Goal: Find specific page/section: Find specific page/section

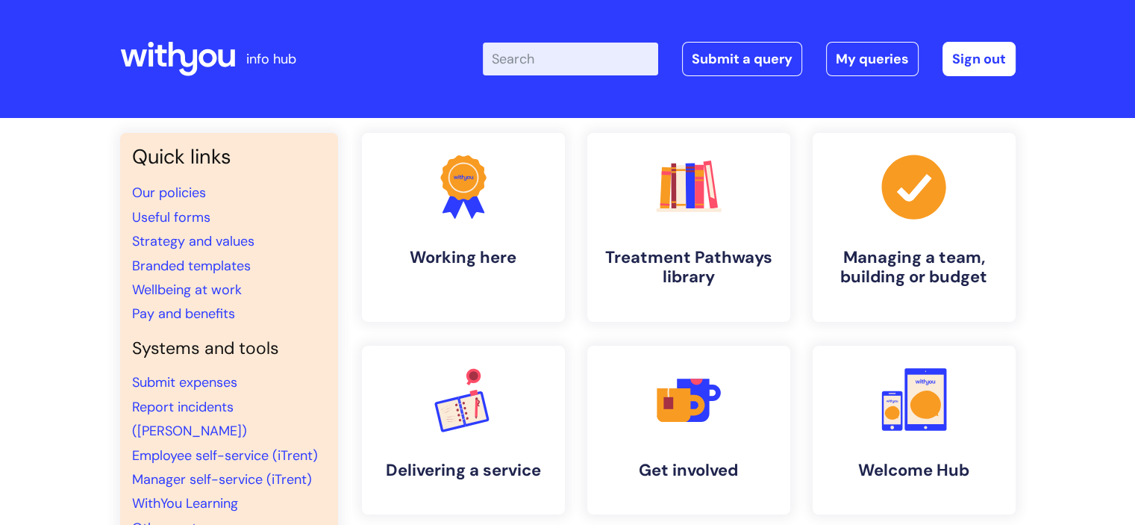
click at [560, 67] on input "Enter your search term here..." at bounding box center [570, 59] width 175 height 33
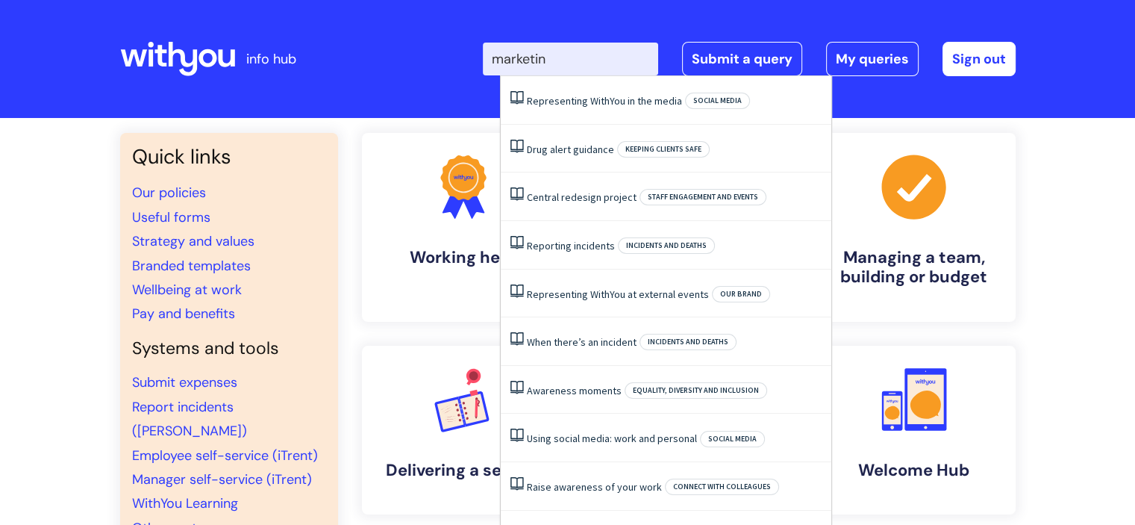
type input "marketing"
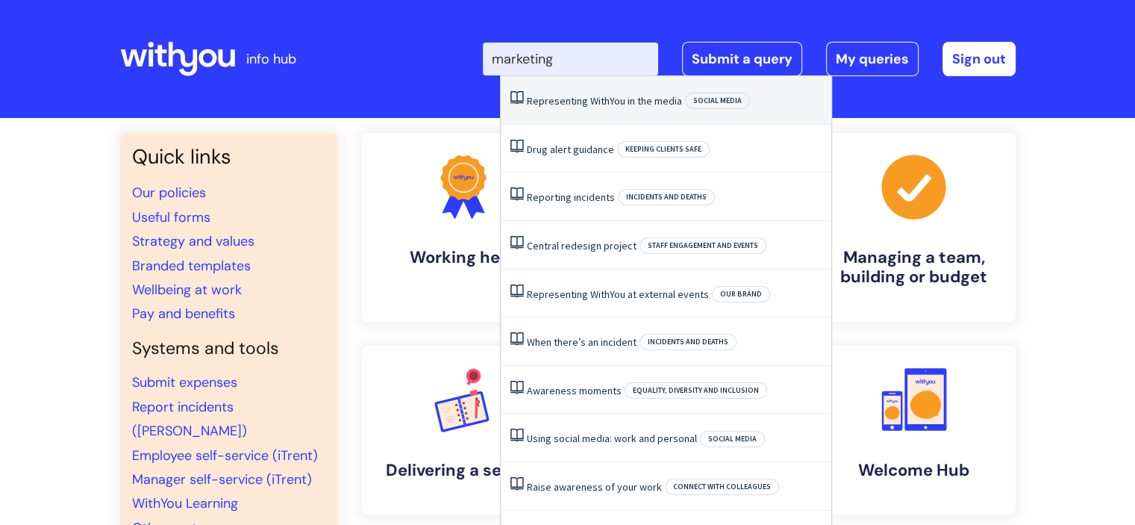
click at [657, 112] on li "Representing WithYou in the media Social media" at bounding box center [666, 100] width 331 height 49
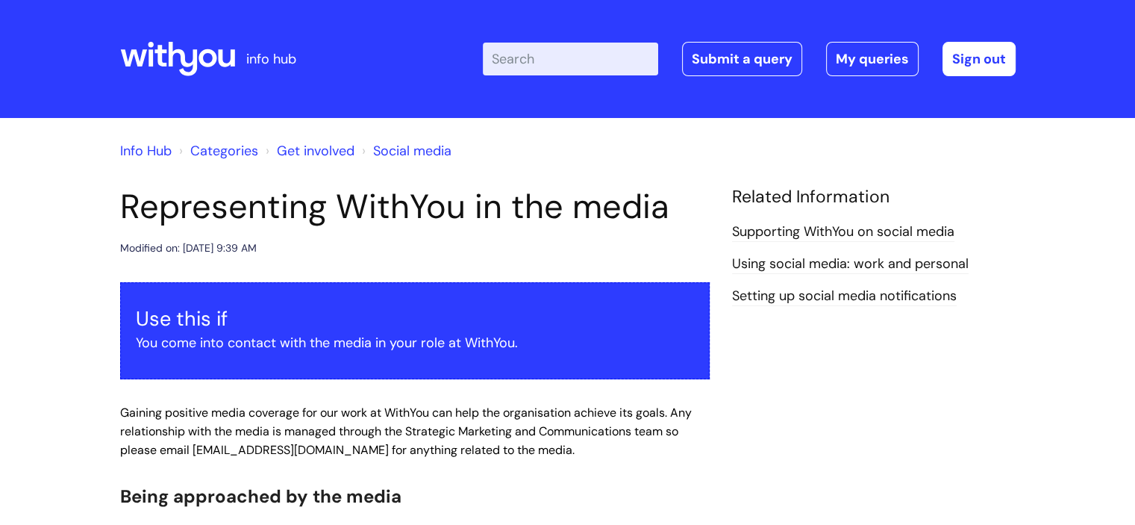
click at [571, 52] on input "Enter your search term here..." at bounding box center [570, 59] width 175 height 33
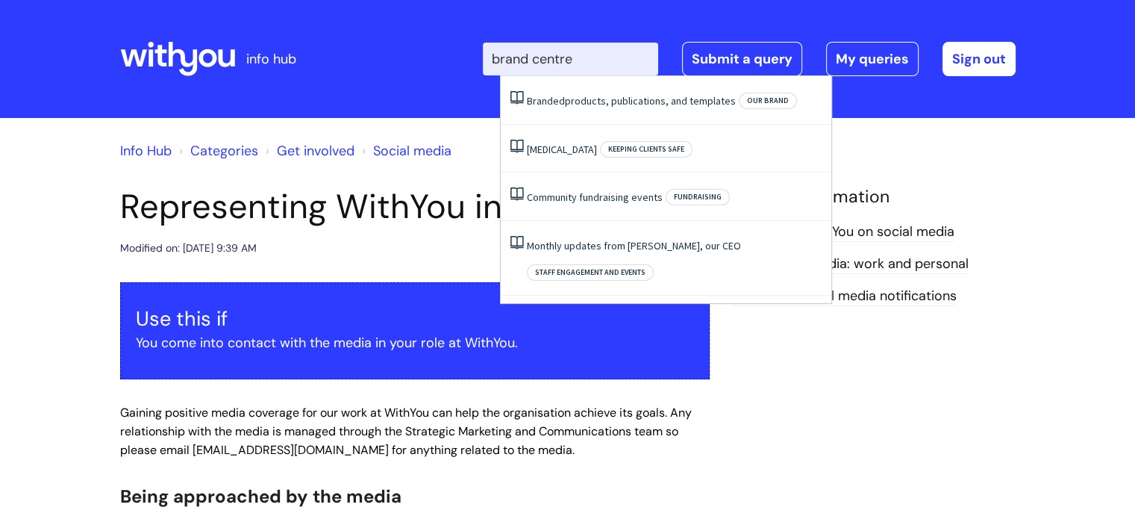
type input "brand centre"
click button "Search" at bounding box center [0, 0] width 0 height 0
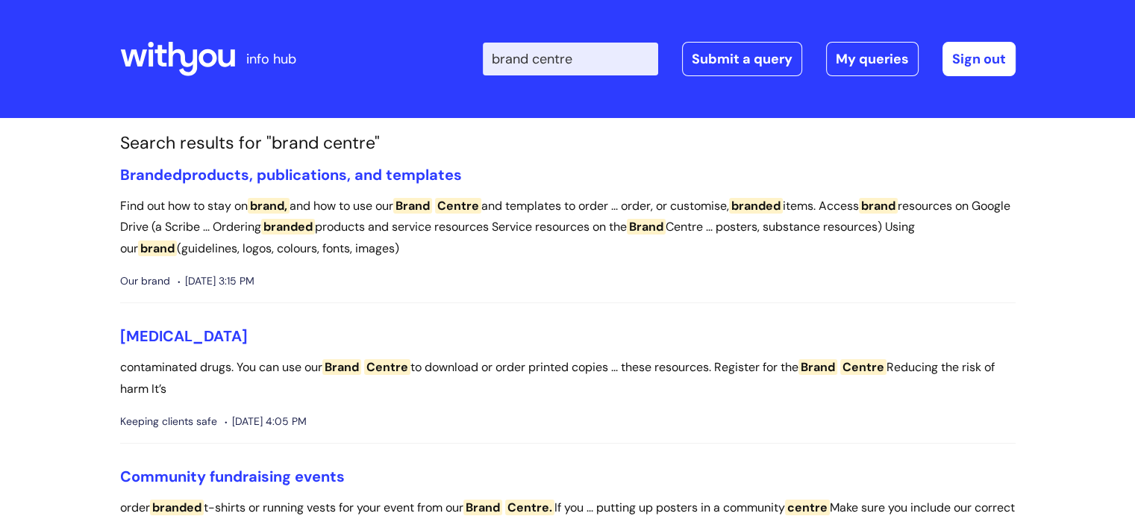
click at [337, 184] on li "Branded products, publications, and templates Find out how to stay on brand, an…" at bounding box center [568, 235] width 896 height 138
click at [346, 176] on link "Branded products, publications, and templates" at bounding box center [291, 174] width 342 height 19
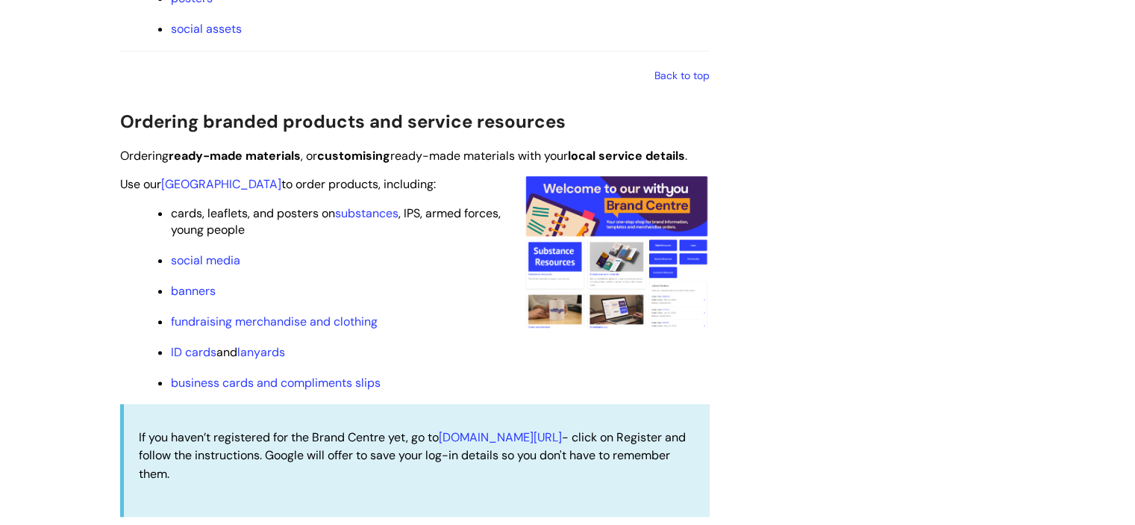
scroll to position [1359, 0]
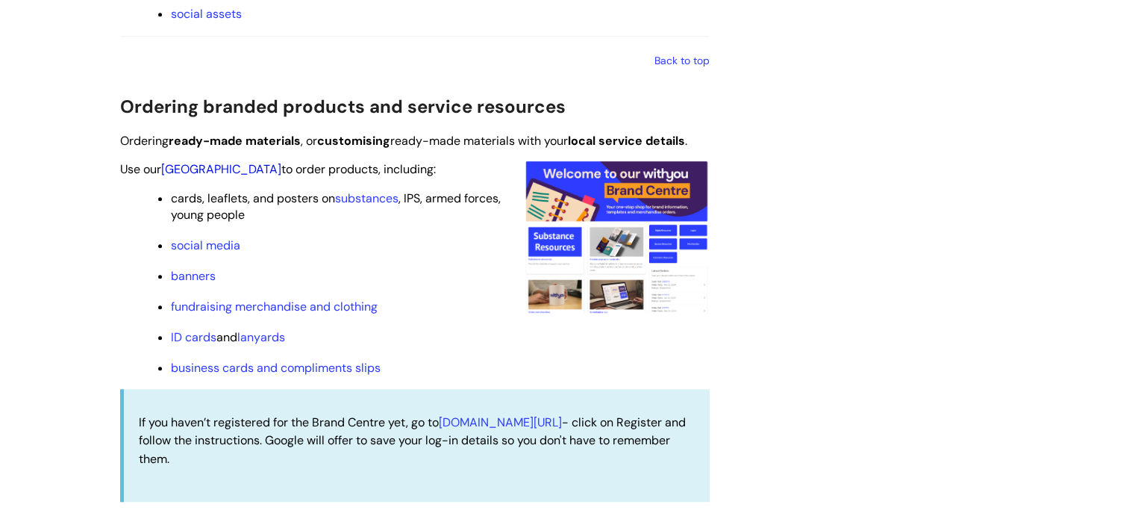
click at [220, 175] on link "Brand Centre" at bounding box center [221, 169] width 120 height 16
